Goal: Transaction & Acquisition: Purchase product/service

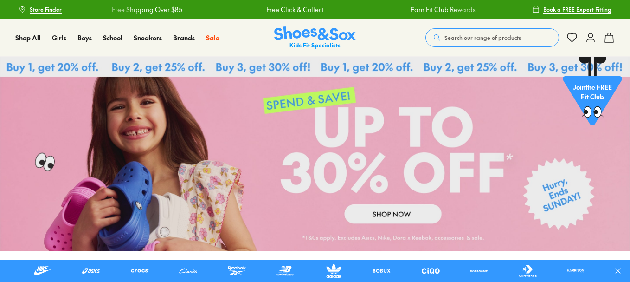
click at [515, 38] on span "Search our range of products" at bounding box center [482, 37] width 77 height 8
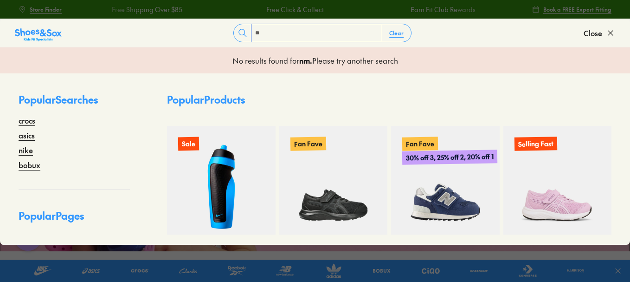
type input "*"
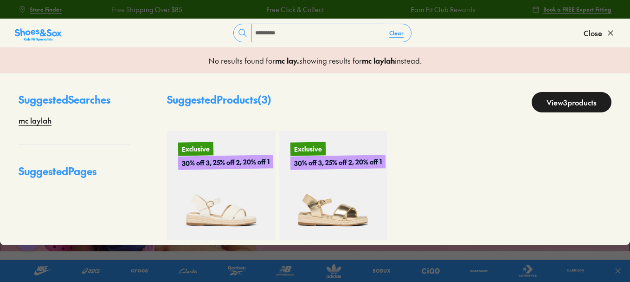
type input "*********"
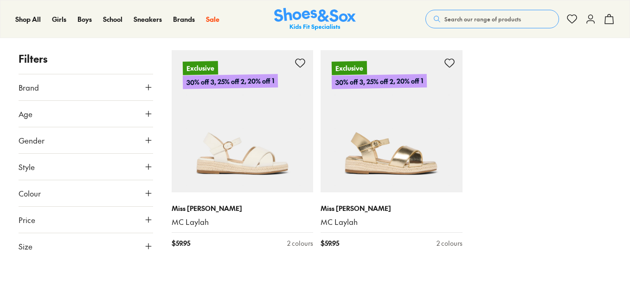
scroll to position [87, 0]
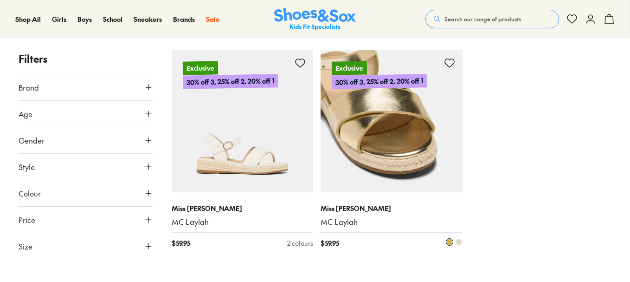
click at [380, 160] on img at bounding box center [391, 121] width 142 height 142
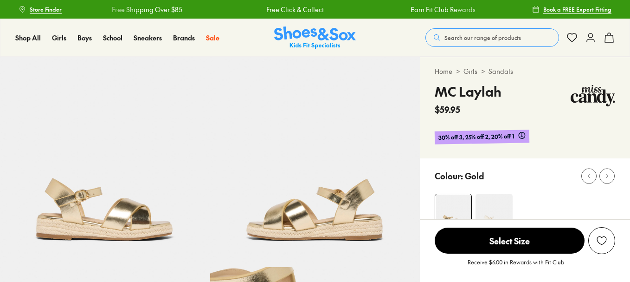
select select "*"
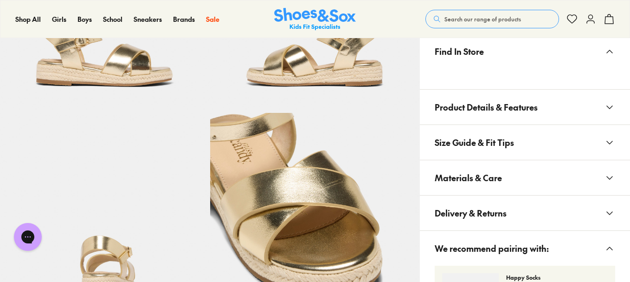
scroll to position [577, 0]
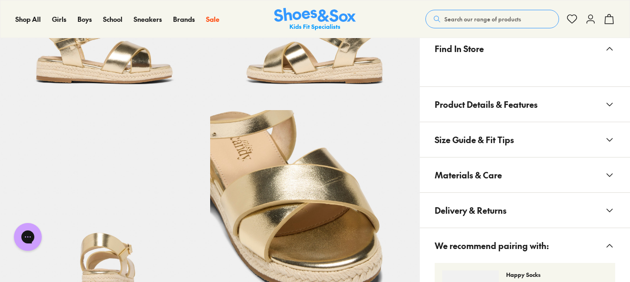
click at [500, 176] on span "Materials & Care" at bounding box center [468, 174] width 67 height 27
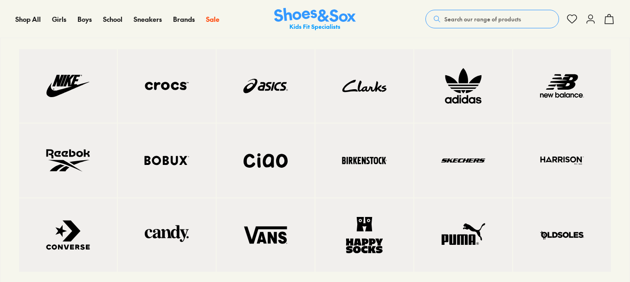
scroll to position [523, 0]
click at [168, 93] on img at bounding box center [166, 86] width 61 height 36
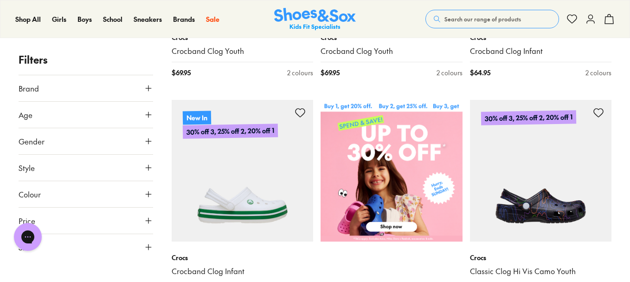
scroll to position [346, 0]
